Goal: Information Seeking & Learning: Learn about a topic

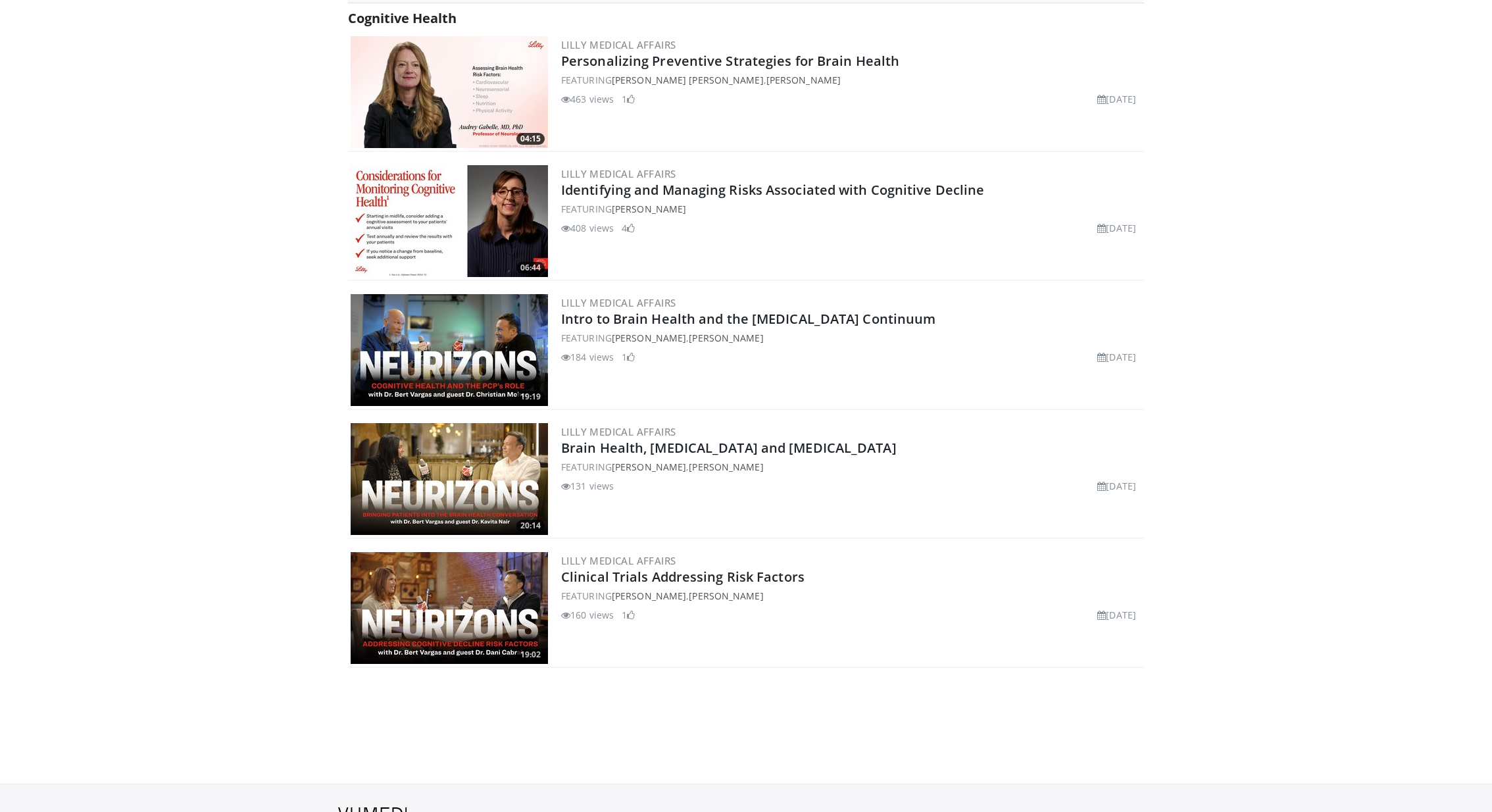
scroll to position [344, 0]
